Goal: Task Accomplishment & Management: Manage account settings

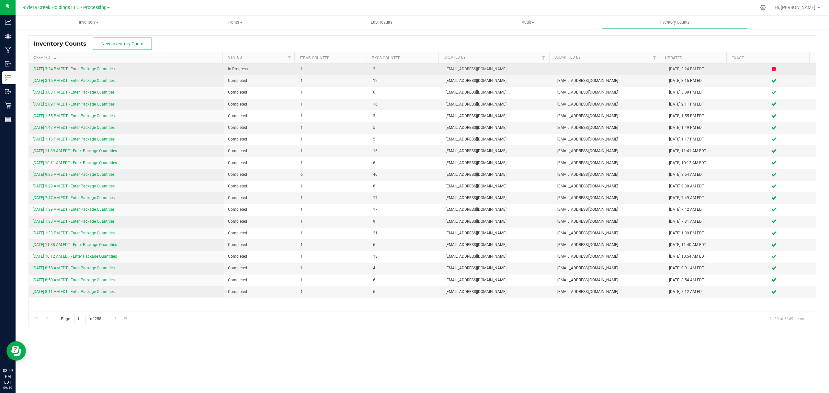
click at [69, 69] on link "[DATE] 3:24 PM EDT - Enter Package Quantities" at bounding box center [74, 69] width 82 height 5
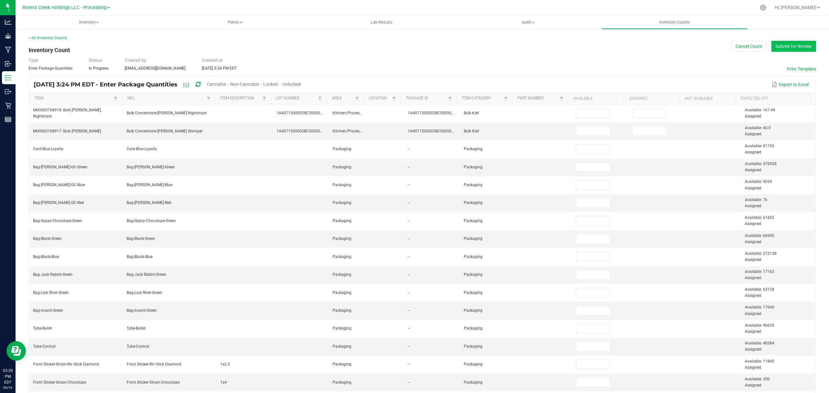
click at [793, 49] on button "Submit for Review" at bounding box center [793, 46] width 45 height 11
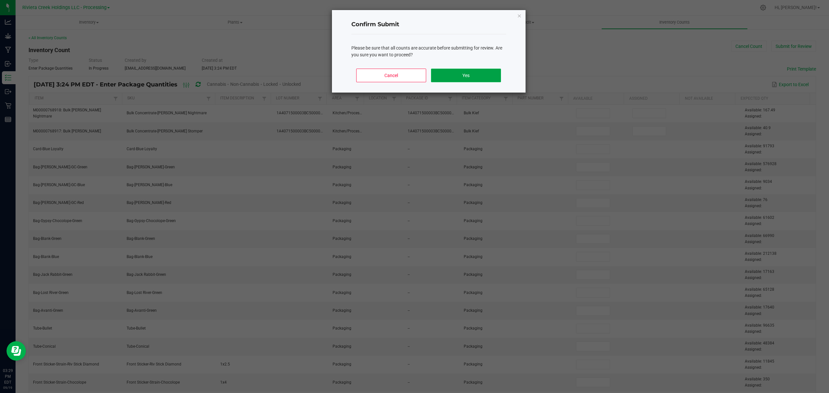
click at [466, 76] on button "Yes" at bounding box center [466, 76] width 70 height 14
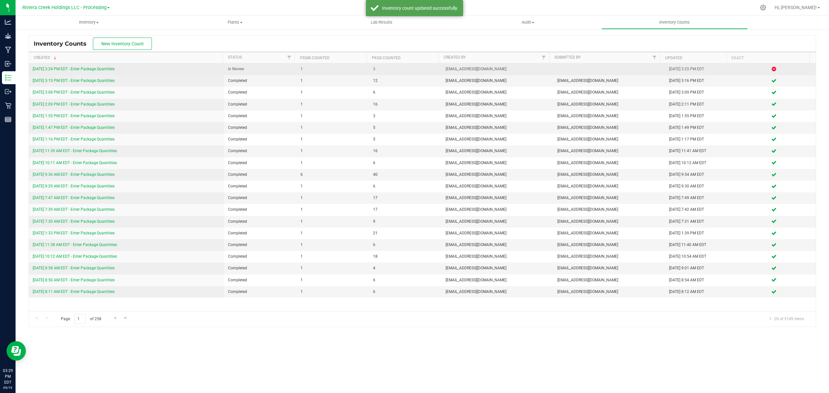
click at [91, 69] on link "[DATE] 3:24 PM EDT - Enter Package Quantities" at bounding box center [74, 69] width 82 height 5
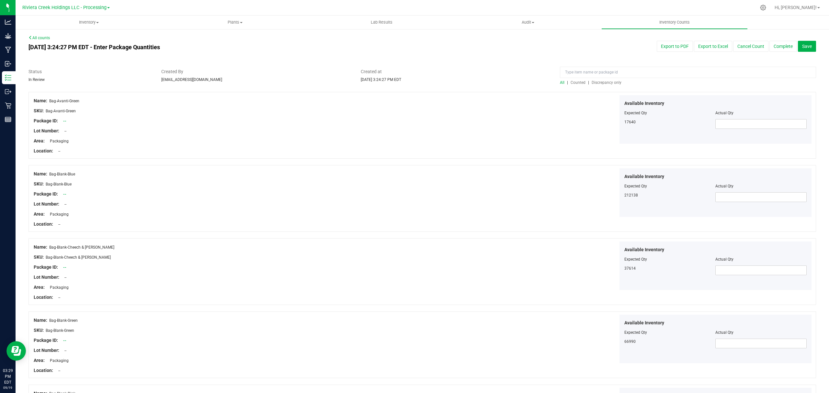
click at [577, 82] on span "Counted" at bounding box center [578, 82] width 15 height 5
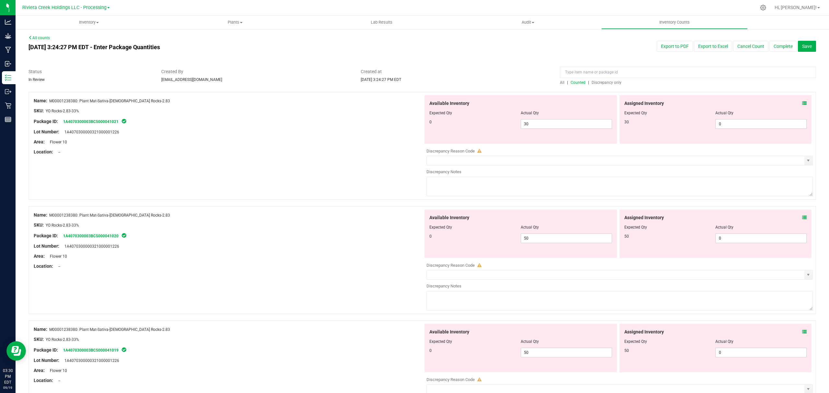
click at [42, 36] on link "All counts" at bounding box center [38, 38] width 21 height 5
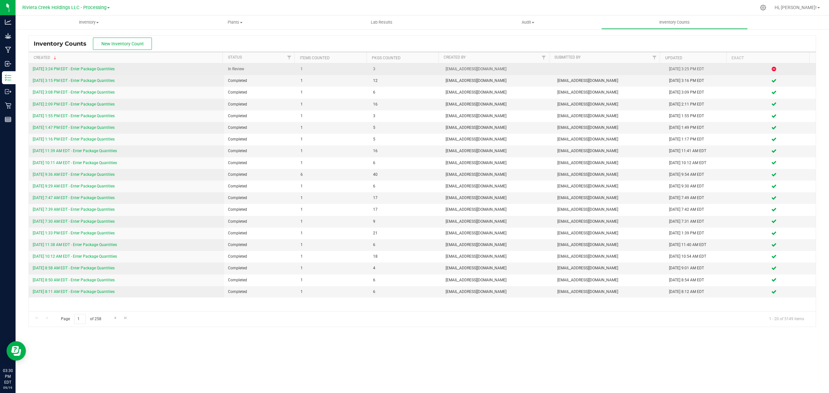
click at [107, 70] on link "[DATE] 3:24 PM EDT - Enter Package Quantities" at bounding box center [74, 69] width 82 height 5
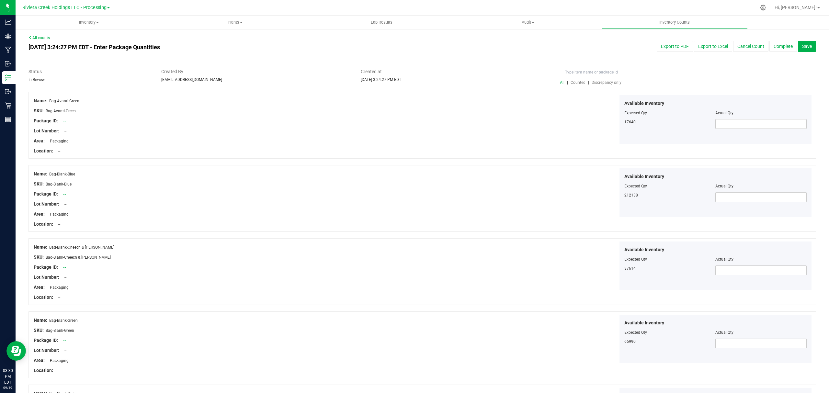
click at [573, 83] on span "Counted" at bounding box center [578, 82] width 15 height 5
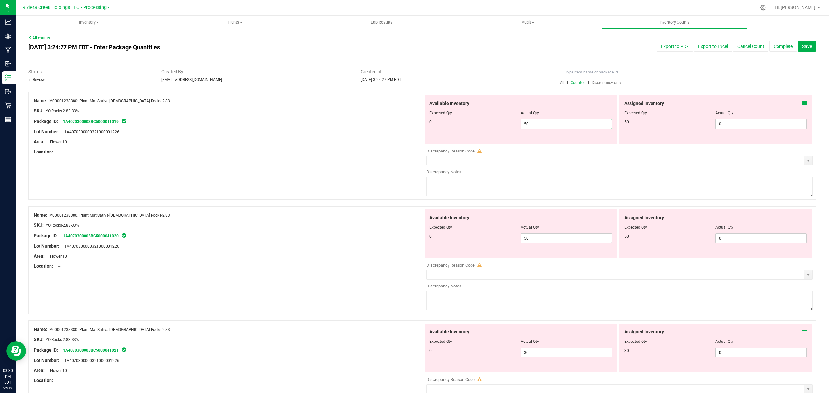
click at [534, 125] on span "50 50" at bounding box center [566, 124] width 91 height 10
type input "5"
type input "0"
click at [326, 163] on div "Name: M00001238380: Plant Mat-Sativa-[DEMOGRAPHIC_DATA] Rocks-2.83 SKU: YO Rock…" at bounding box center [421, 146] width 787 height 108
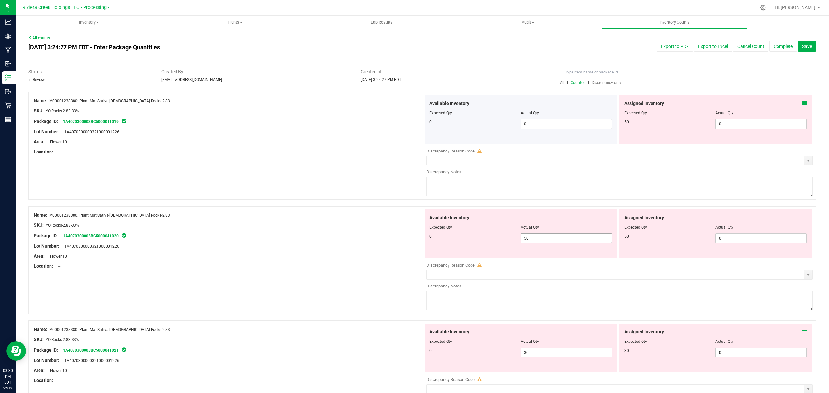
click at [531, 240] on span "50 50" at bounding box center [566, 238] width 91 height 10
type input "5"
type input "0"
click at [340, 249] on div "Lot Number: 1A4070300000321000001226" at bounding box center [229, 246] width 390 height 7
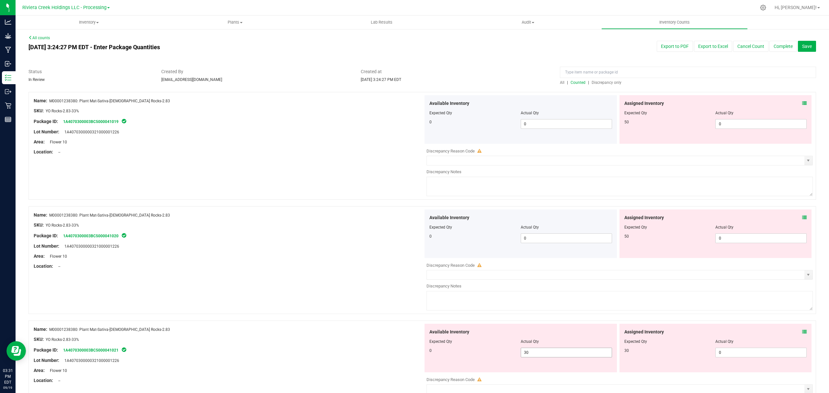
click at [538, 357] on span "30 30" at bounding box center [566, 353] width 91 height 10
type input "3"
type input "0"
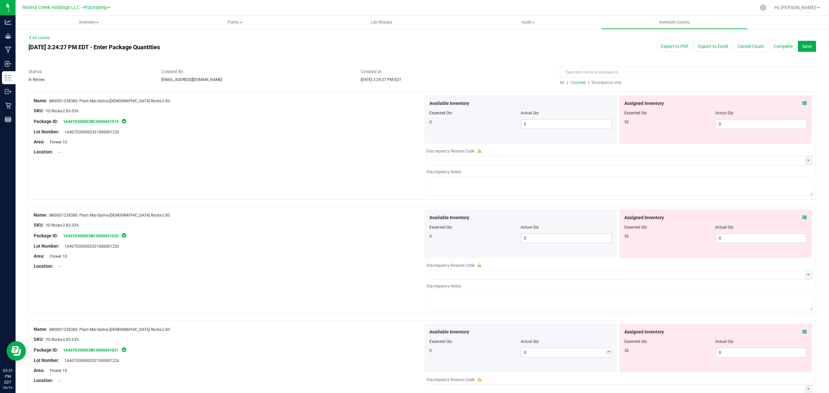
click at [359, 345] on div at bounding box center [229, 344] width 390 height 3
click at [723, 122] on span "0 0" at bounding box center [760, 124] width 91 height 10
type input "50"
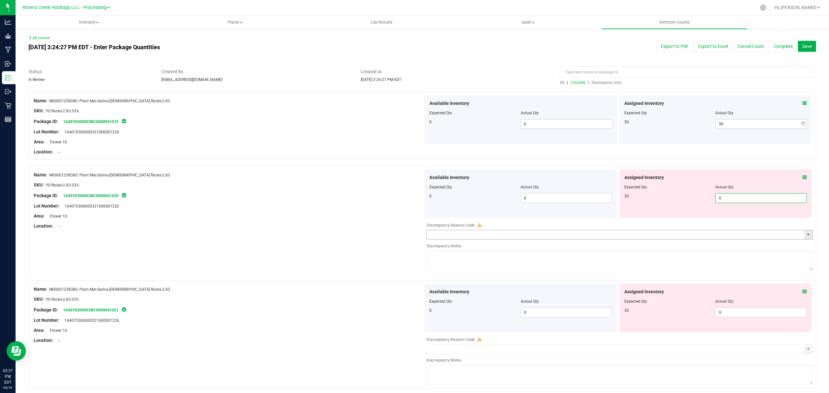
click at [721, 236] on div "Available Inventory Expected Qty Actual Qty 0 0 0" at bounding box center [618, 220] width 390 height 103
click at [716, 200] on input "0" at bounding box center [761, 198] width 91 height 9
type input "50"
click at [726, 311] on div "Available Inventory Expected Qty Actual Qty 0 0 0" at bounding box center [618, 335] width 390 height 103
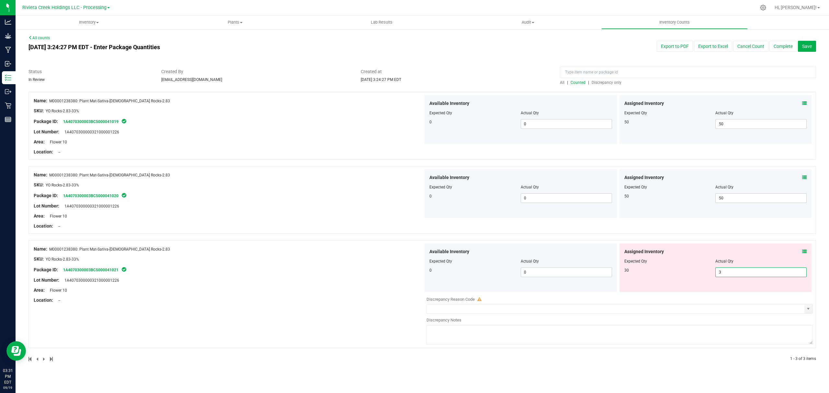
type input "30"
click at [339, 280] on div "Lot Number: 1A4070300000321000001226" at bounding box center [229, 280] width 390 height 7
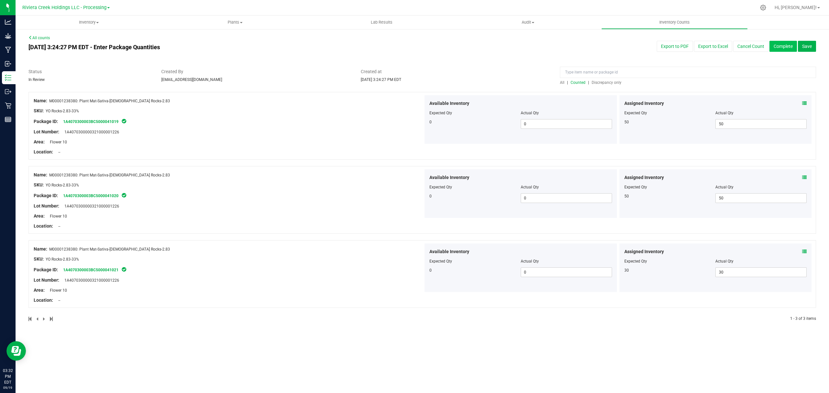
click at [780, 47] on button "Complete" at bounding box center [783, 46] width 28 height 11
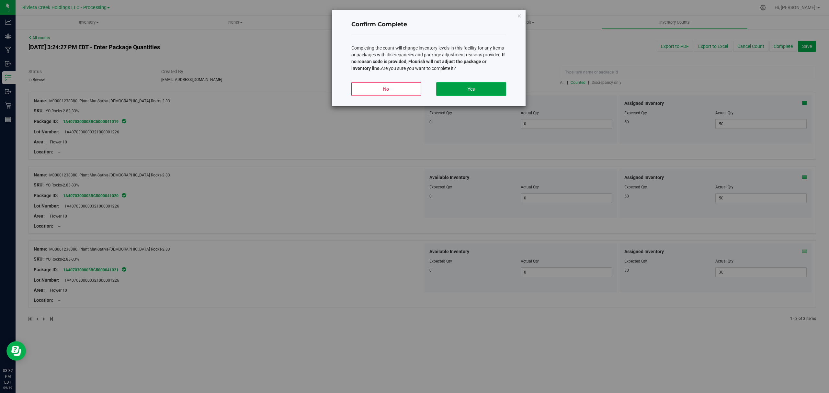
click at [486, 93] on button "Yes" at bounding box center [471, 89] width 70 height 14
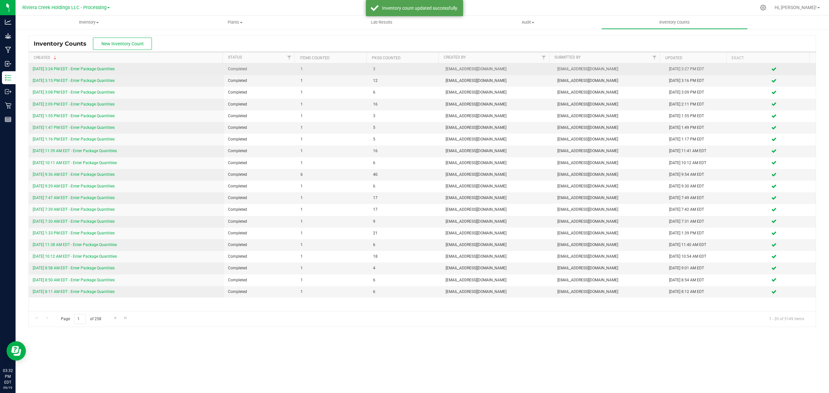
click at [69, 71] on link "[DATE] 3:24 PM EDT - Enter Package Quantities" at bounding box center [74, 69] width 82 height 5
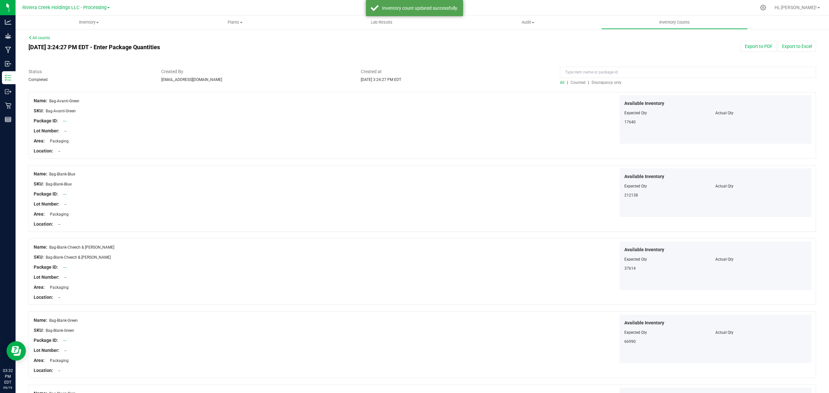
click at [575, 81] on span "Counted" at bounding box center [578, 82] width 15 height 5
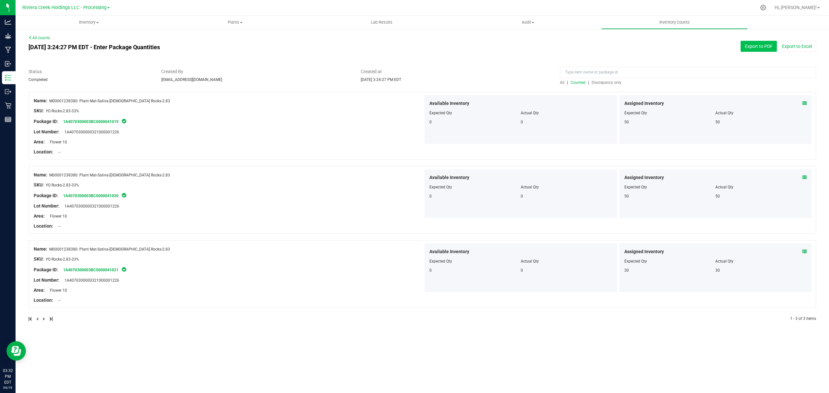
click at [763, 48] on button "Export to PDF" at bounding box center [759, 46] width 36 height 11
click at [34, 38] on link "All counts" at bounding box center [38, 38] width 21 height 5
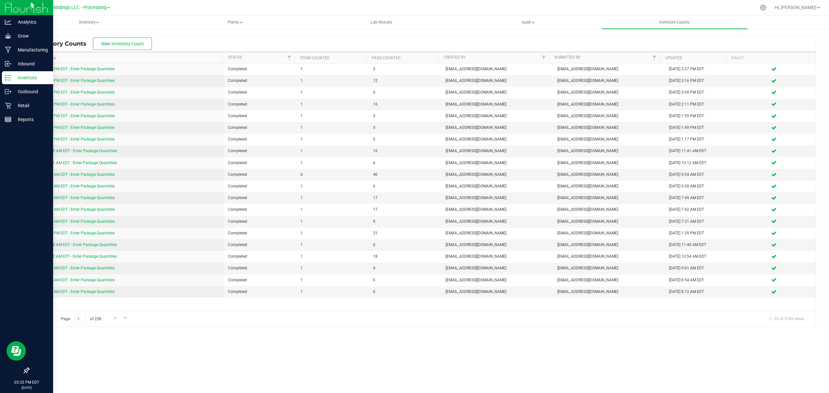
click at [34, 77] on p "Inventory" at bounding box center [30, 78] width 39 height 8
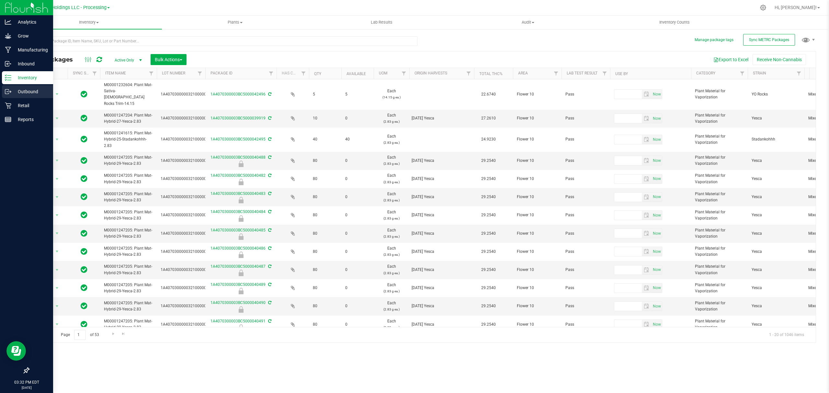
click at [34, 94] on p "Outbound" at bounding box center [30, 92] width 39 height 8
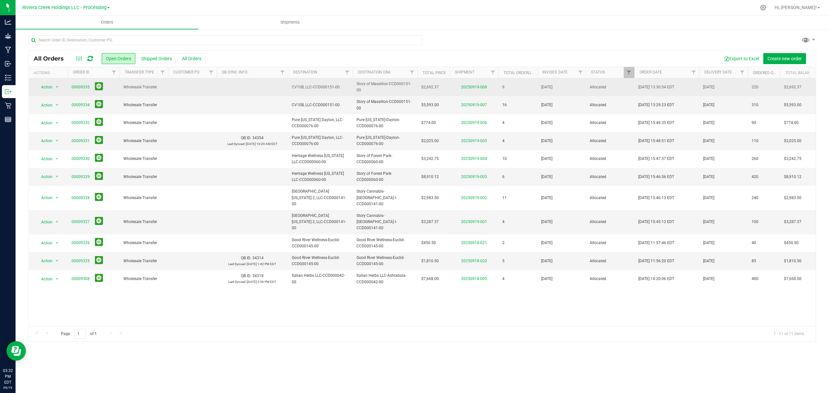
click at [76, 84] on span "00009335" at bounding box center [94, 87] width 44 height 10
click at [80, 88] on link "00009335" at bounding box center [81, 87] width 18 height 6
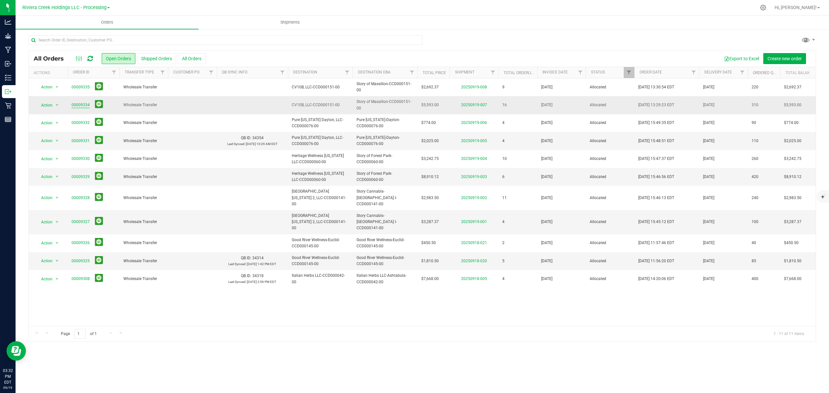
click at [75, 104] on link "00009334" at bounding box center [81, 105] width 18 height 6
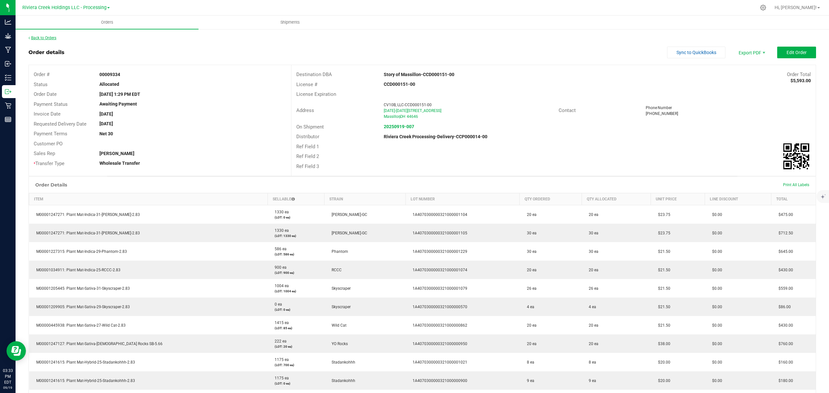
click at [40, 36] on link "Back to Orders" at bounding box center [42, 38] width 28 height 5
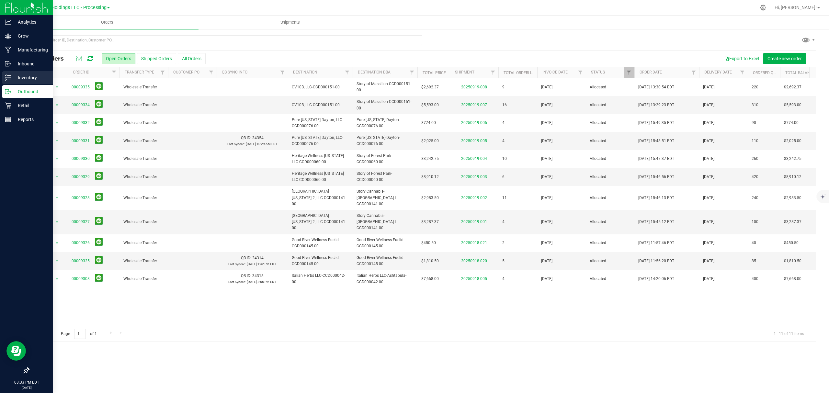
click at [18, 80] on p "Inventory" at bounding box center [30, 78] width 39 height 8
